Goal: Information Seeking & Learning: Learn about a topic

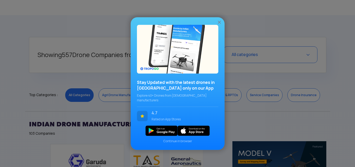
scroll to position [185, 0]
click at [221, 24] on img at bounding box center [219, 22] width 5 height 5
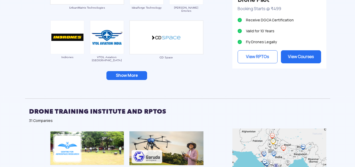
scroll to position [559, 0]
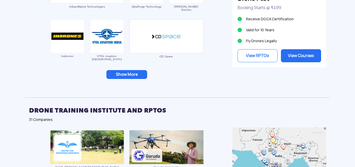
click at [125, 73] on button "Show More" at bounding box center [126, 74] width 41 height 9
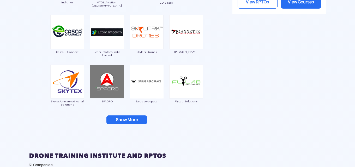
scroll to position [613, 0]
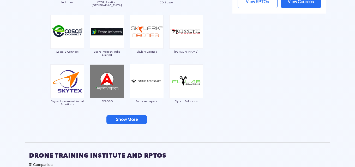
click at [134, 116] on button "Show More" at bounding box center [126, 119] width 41 height 9
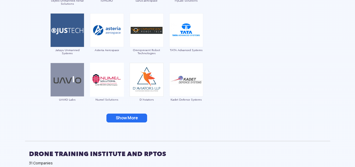
scroll to position [714, 0]
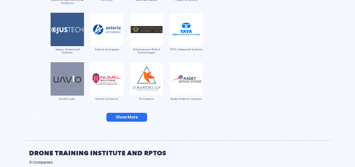
click at [116, 121] on button "Show More" at bounding box center [126, 117] width 41 height 9
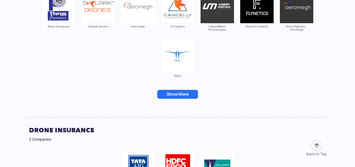
scroll to position [2124, 0]
